Goal: Task Accomplishment & Management: Complete application form

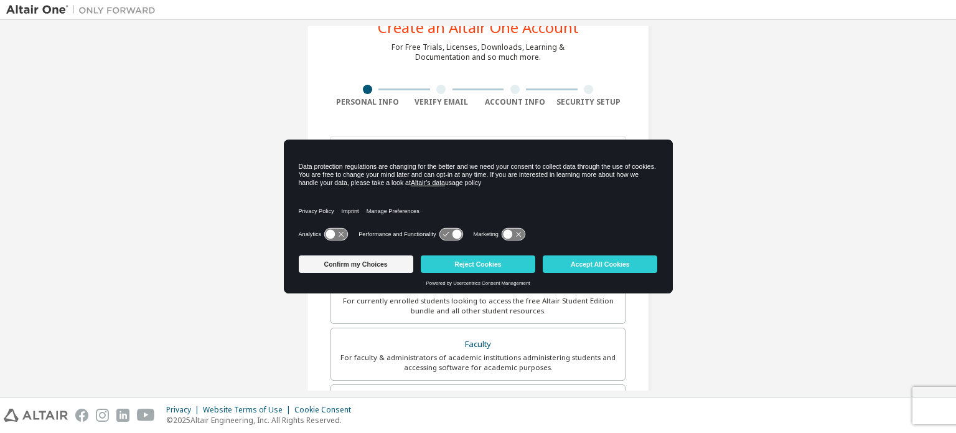
scroll to position [46, 0]
click at [499, 269] on button "Reject Cookies" at bounding box center [478, 263] width 115 height 17
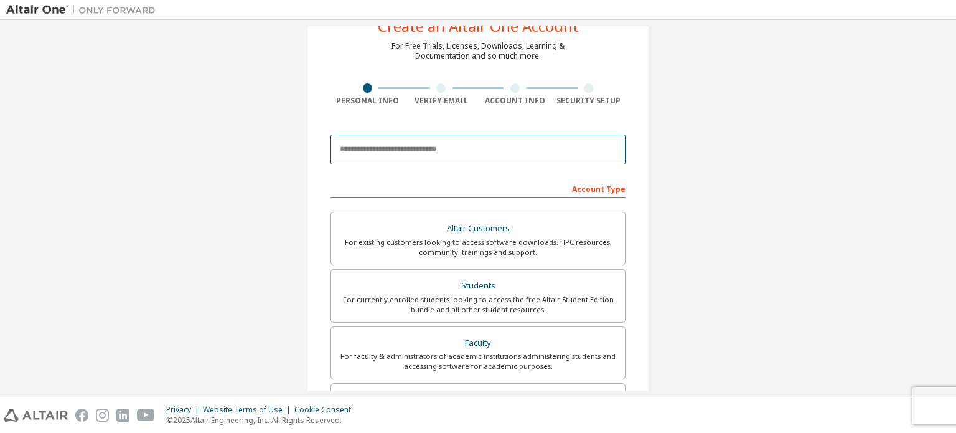
click at [427, 153] on input "email" at bounding box center [478, 149] width 295 height 30
type input "**********"
click at [588, 189] on div "Account Type" at bounding box center [478, 188] width 295 height 20
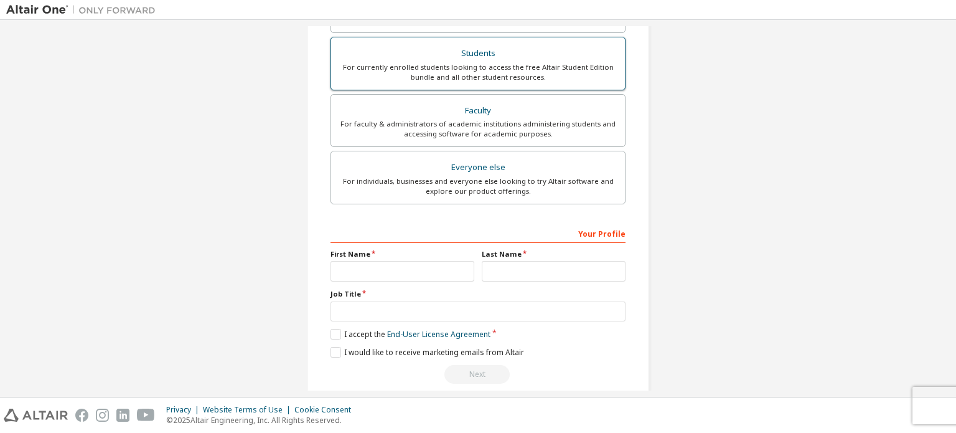
scroll to position [292, 0]
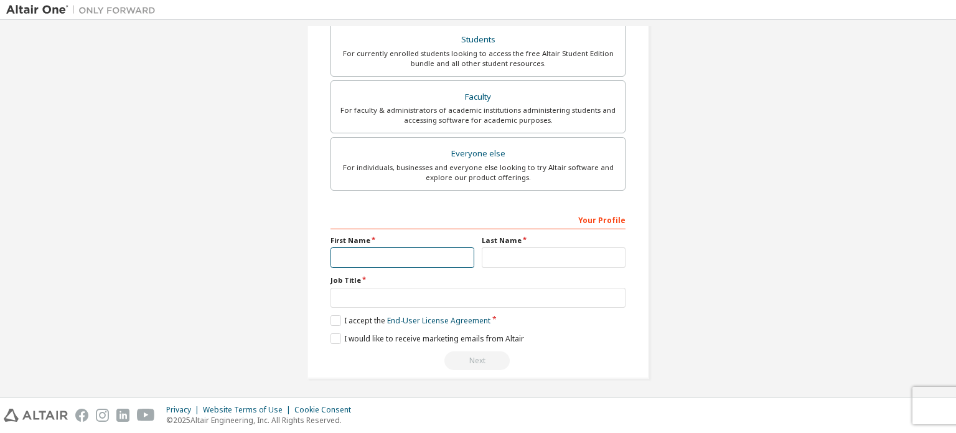
click at [453, 251] on input "text" at bounding box center [403, 257] width 144 height 21
type input "*****"
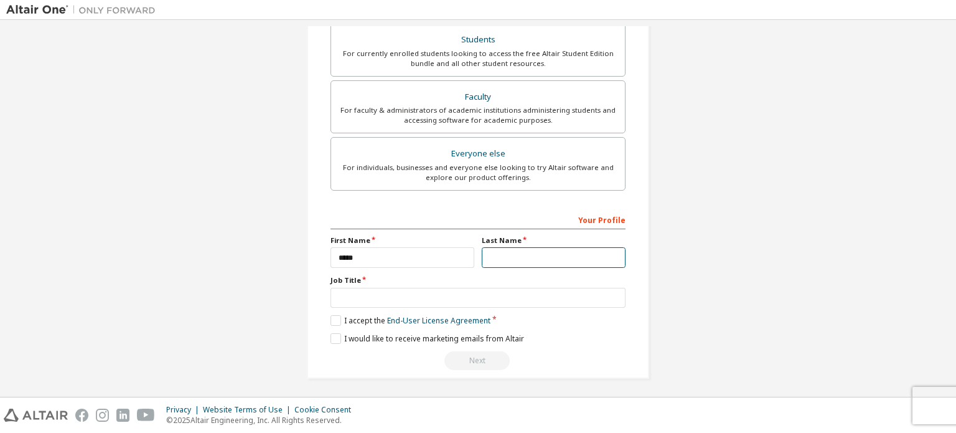
click at [506, 256] on input "text" at bounding box center [554, 257] width 144 height 21
type input "****"
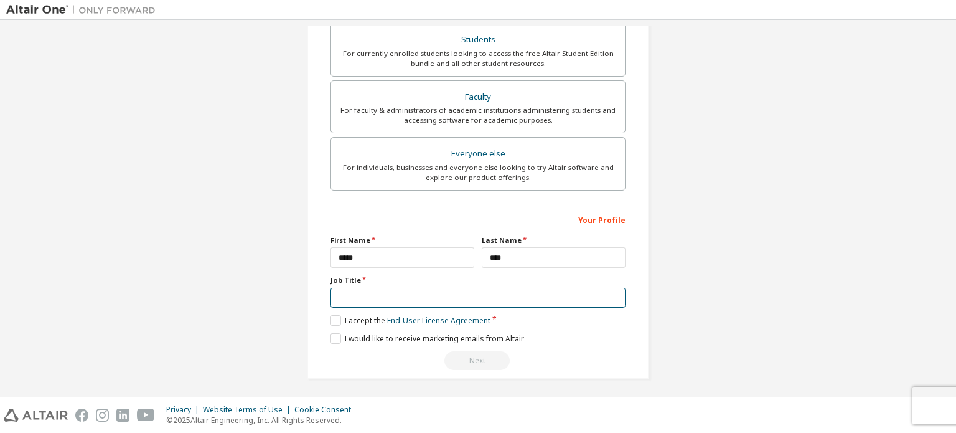
click at [481, 292] on input "text" at bounding box center [478, 298] width 295 height 21
type input "*******"
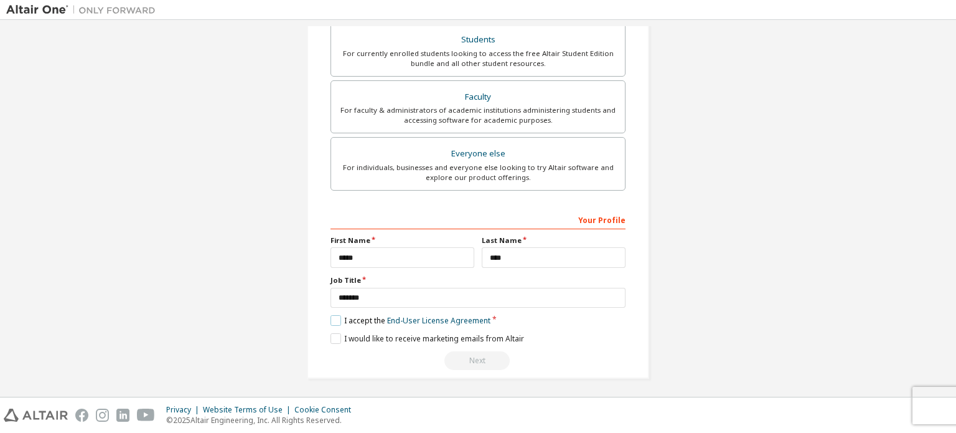
click at [331, 317] on label "I accept the End-User License Agreement" at bounding box center [411, 320] width 160 height 11
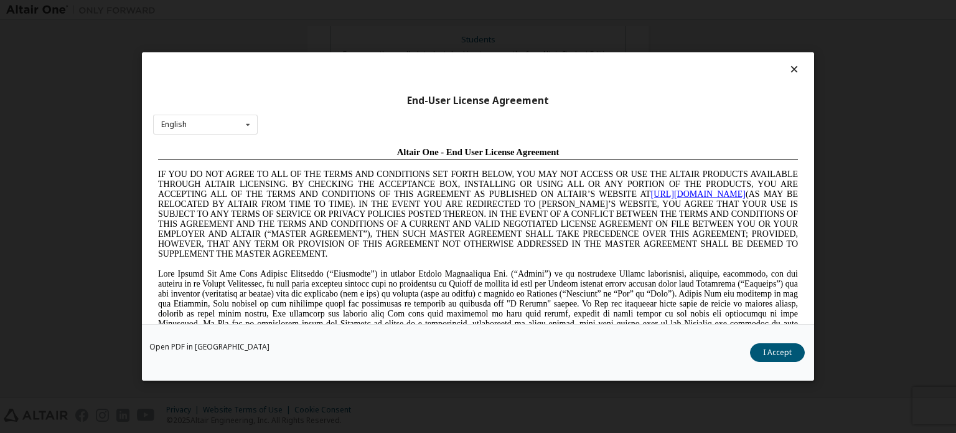
scroll to position [0, 0]
click at [789, 353] on button "I Accept" at bounding box center [777, 352] width 55 height 19
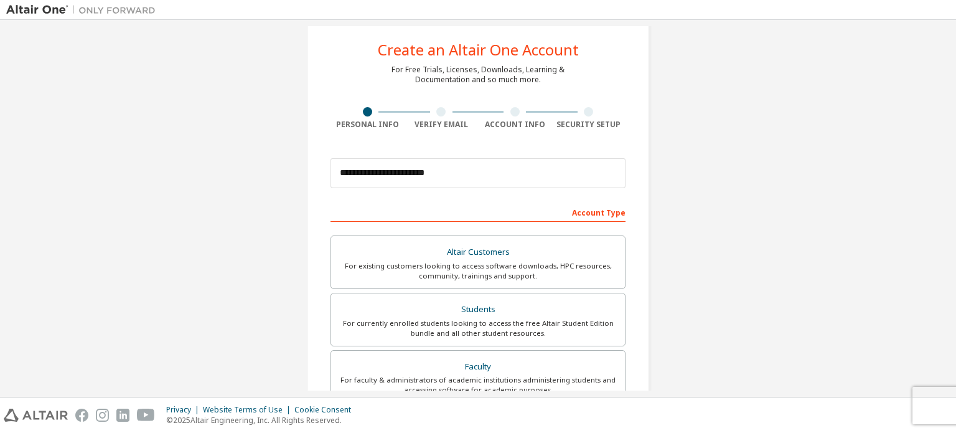
scroll to position [24, 0]
click at [412, 305] on div "Students" at bounding box center [478, 307] width 279 height 17
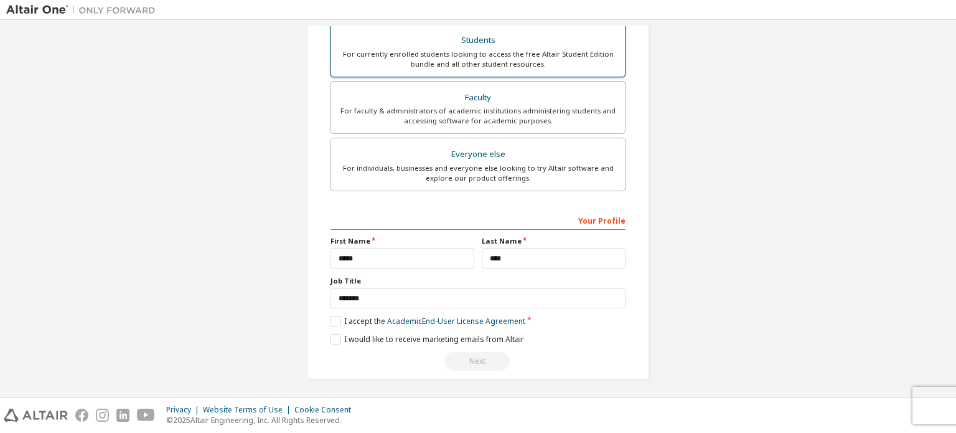
scroll to position [292, 0]
click at [332, 319] on label "I accept the Academic End-User License Agreement" at bounding box center [428, 320] width 195 height 11
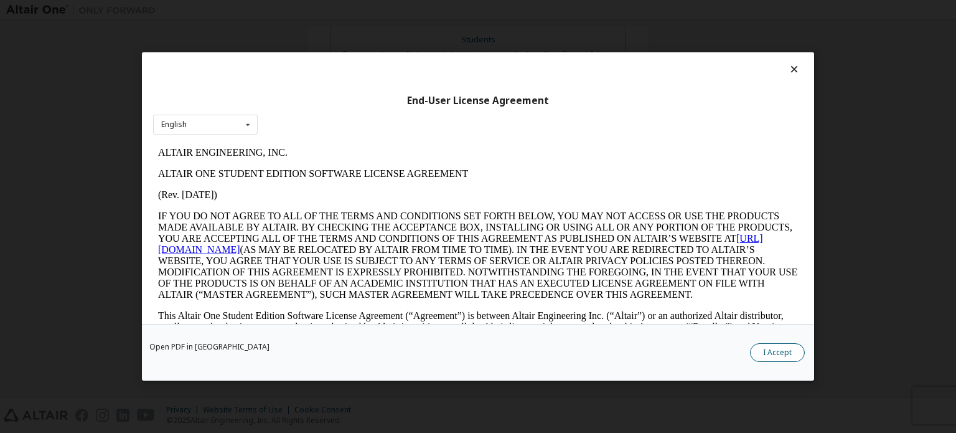
scroll to position [0, 0]
click at [783, 352] on button "I Accept" at bounding box center [777, 352] width 55 height 19
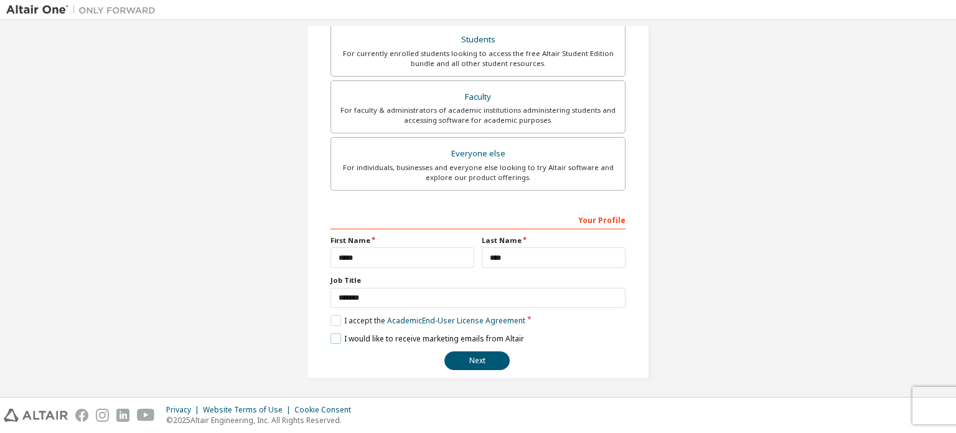
click at [332, 335] on label "I would like to receive marketing emails from Altair" at bounding box center [428, 338] width 194 height 11
click at [466, 355] on button "Next" at bounding box center [477, 360] width 65 height 19
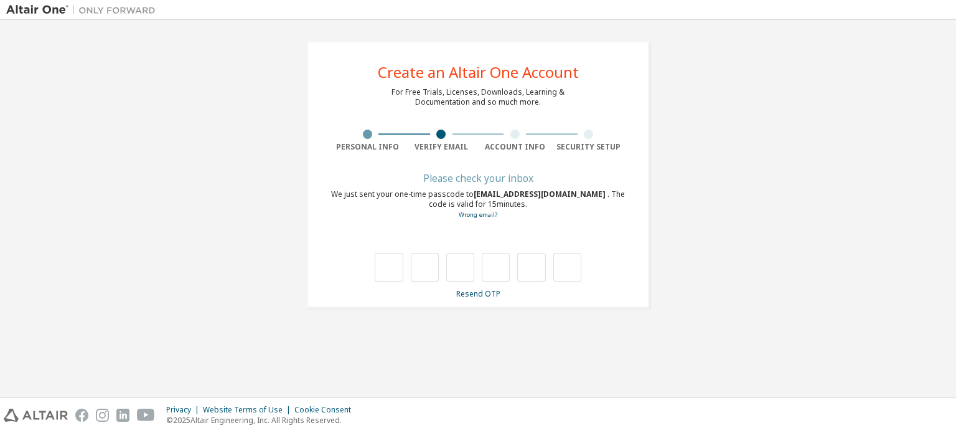
type input "*"
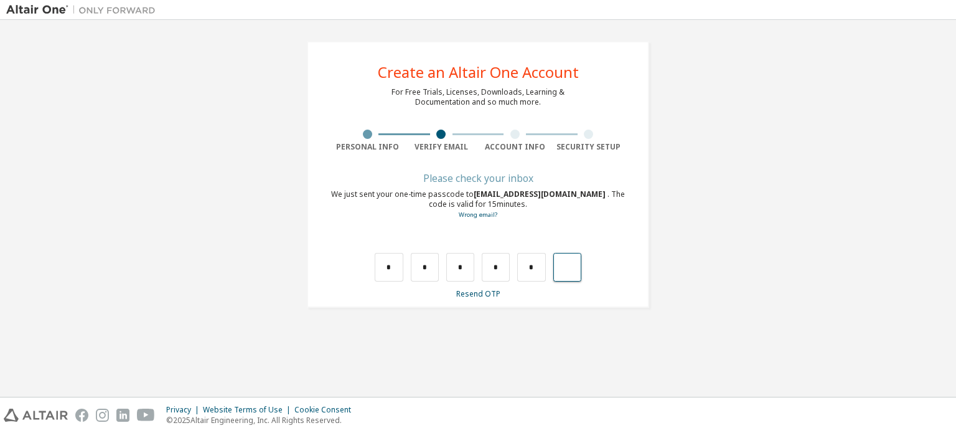
type input "*"
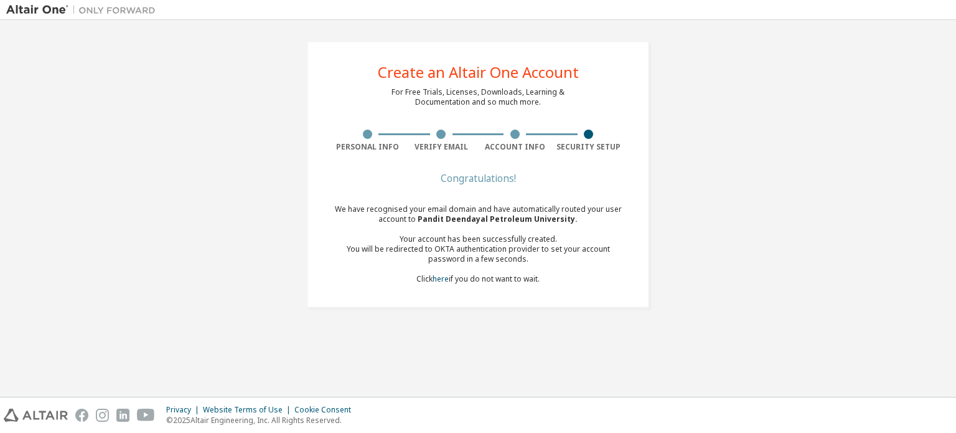
click at [565, 156] on div "Create an Altair One Account For Free Trials, Licenses, Downloads, Learning & D…" at bounding box center [478, 174] width 342 height 266
